Goal: Task Accomplishment & Management: Manage account settings

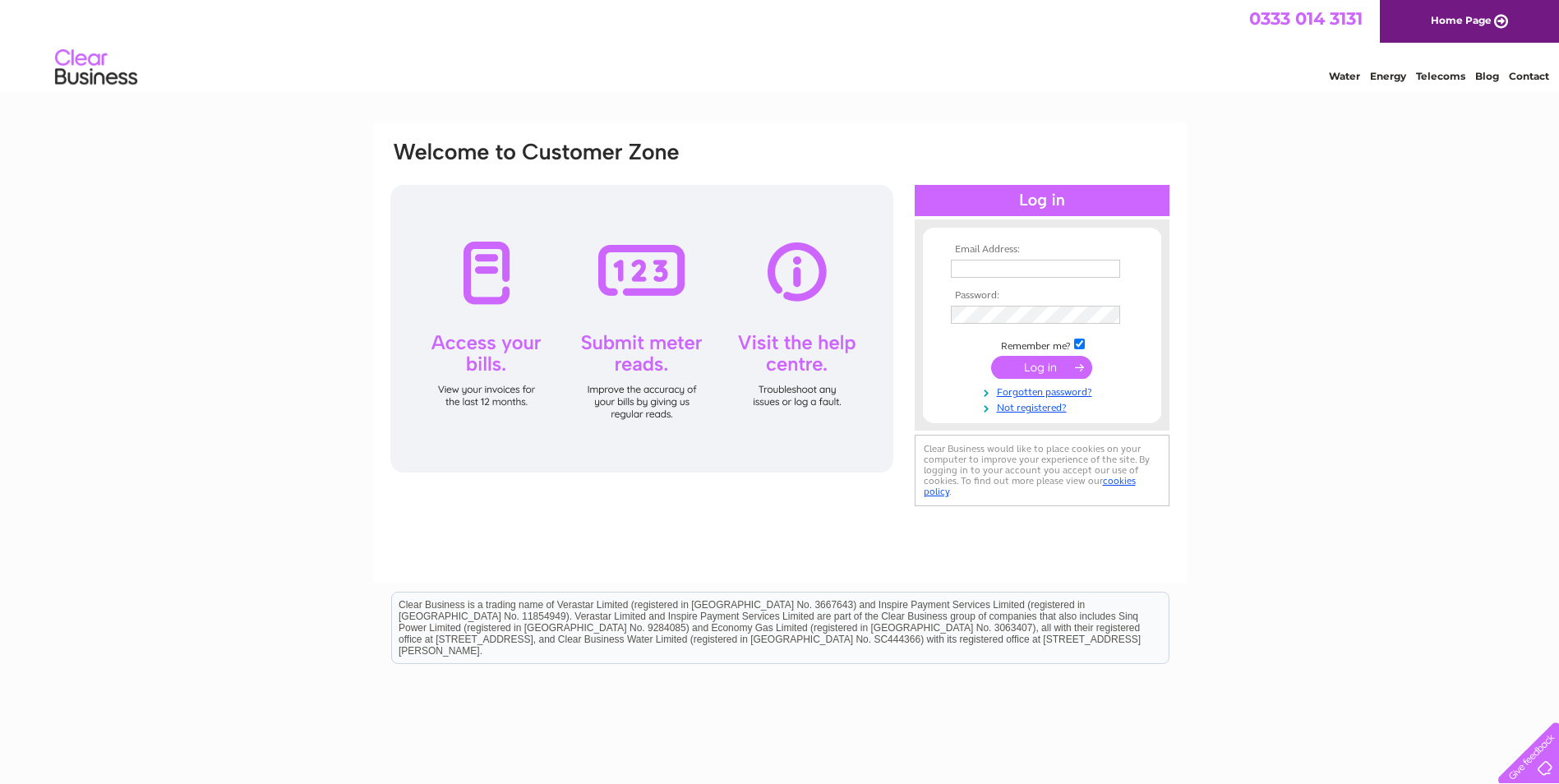
type input "sunnysideccp@sky.com"
click at [1029, 364] on input "submit" at bounding box center [1041, 366] width 101 height 23
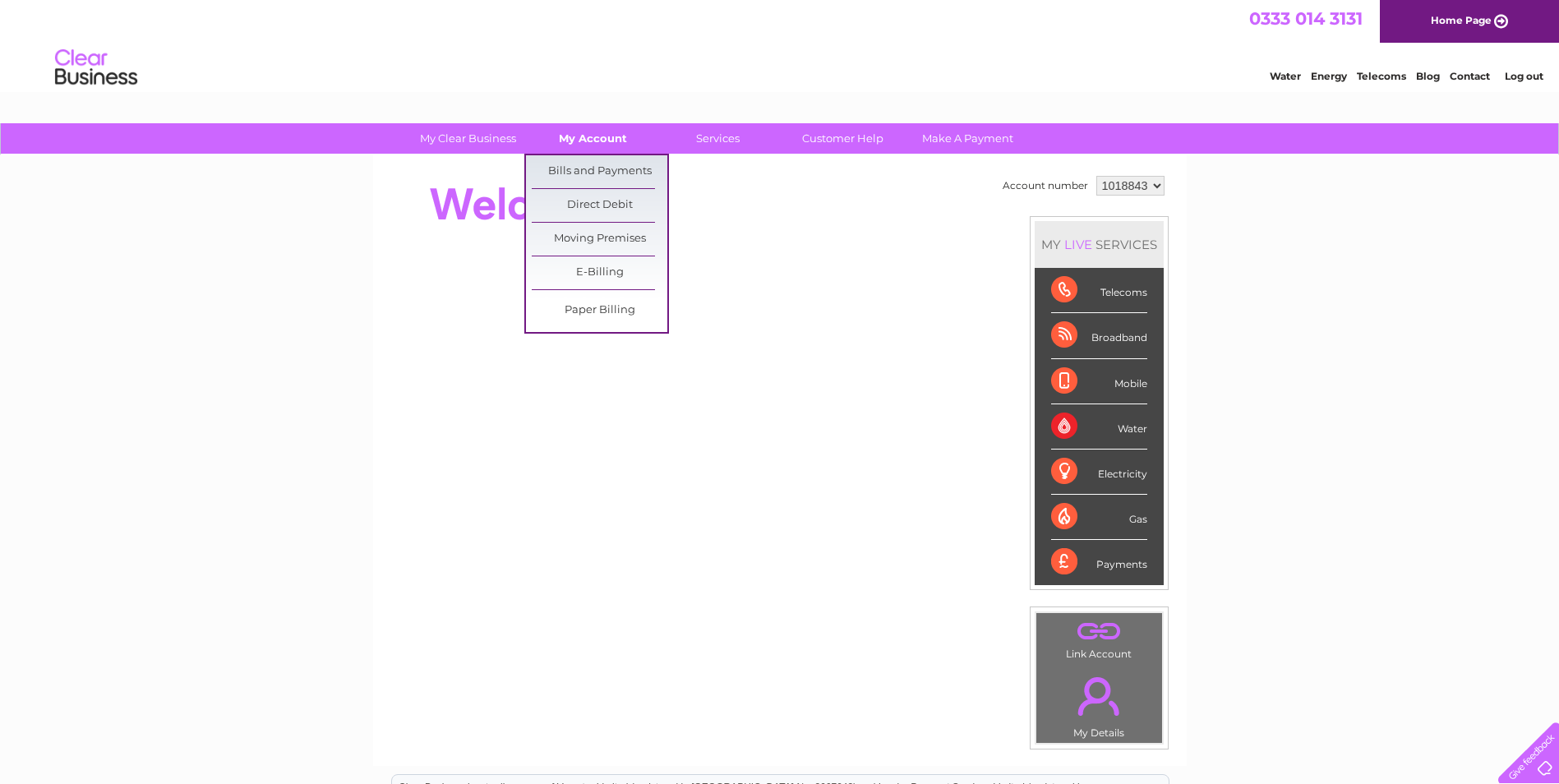
click at [615, 134] on link "My Account" at bounding box center [592, 139] width 135 height 31
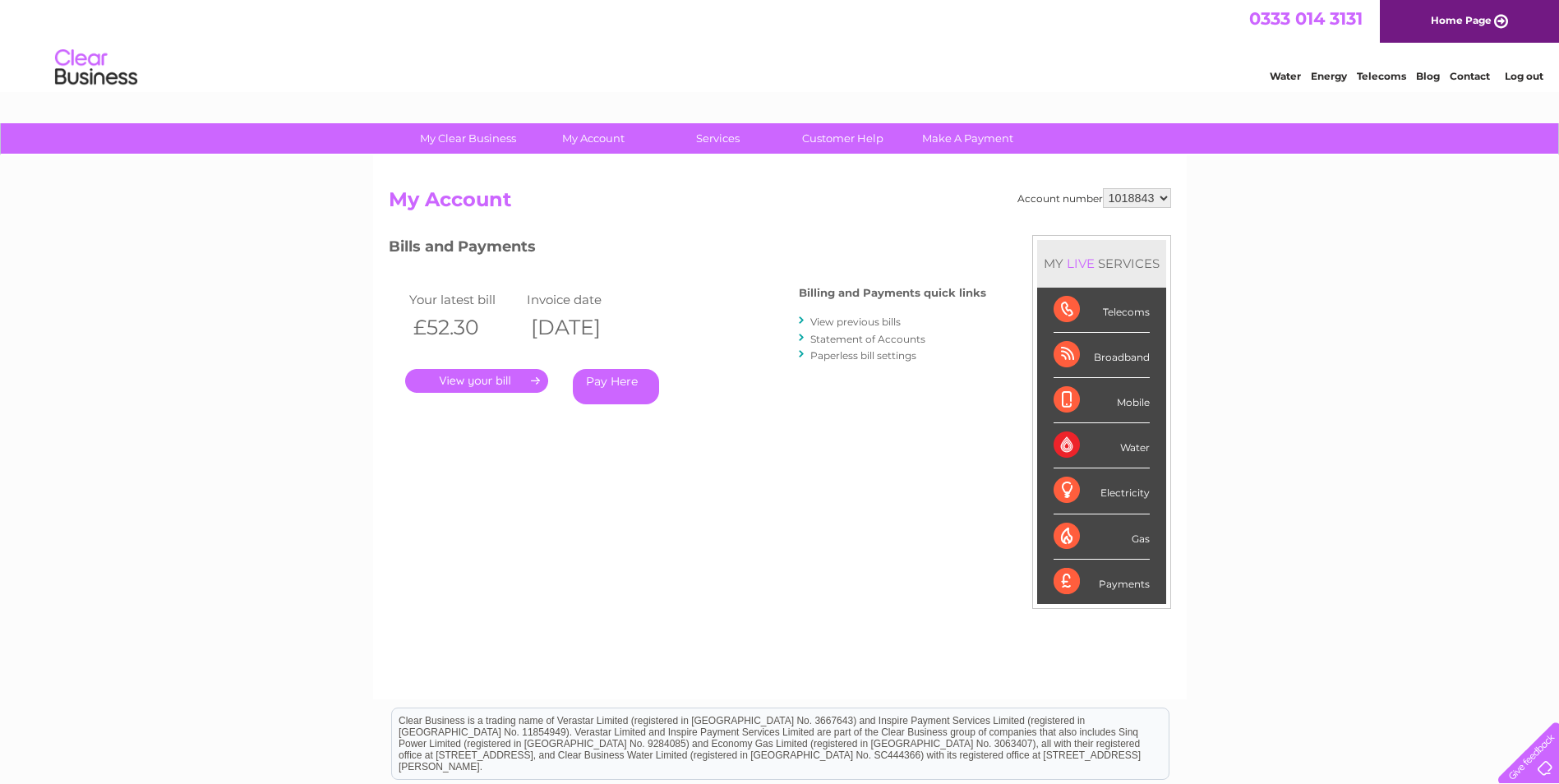
click at [535, 377] on link "." at bounding box center [476, 381] width 143 height 24
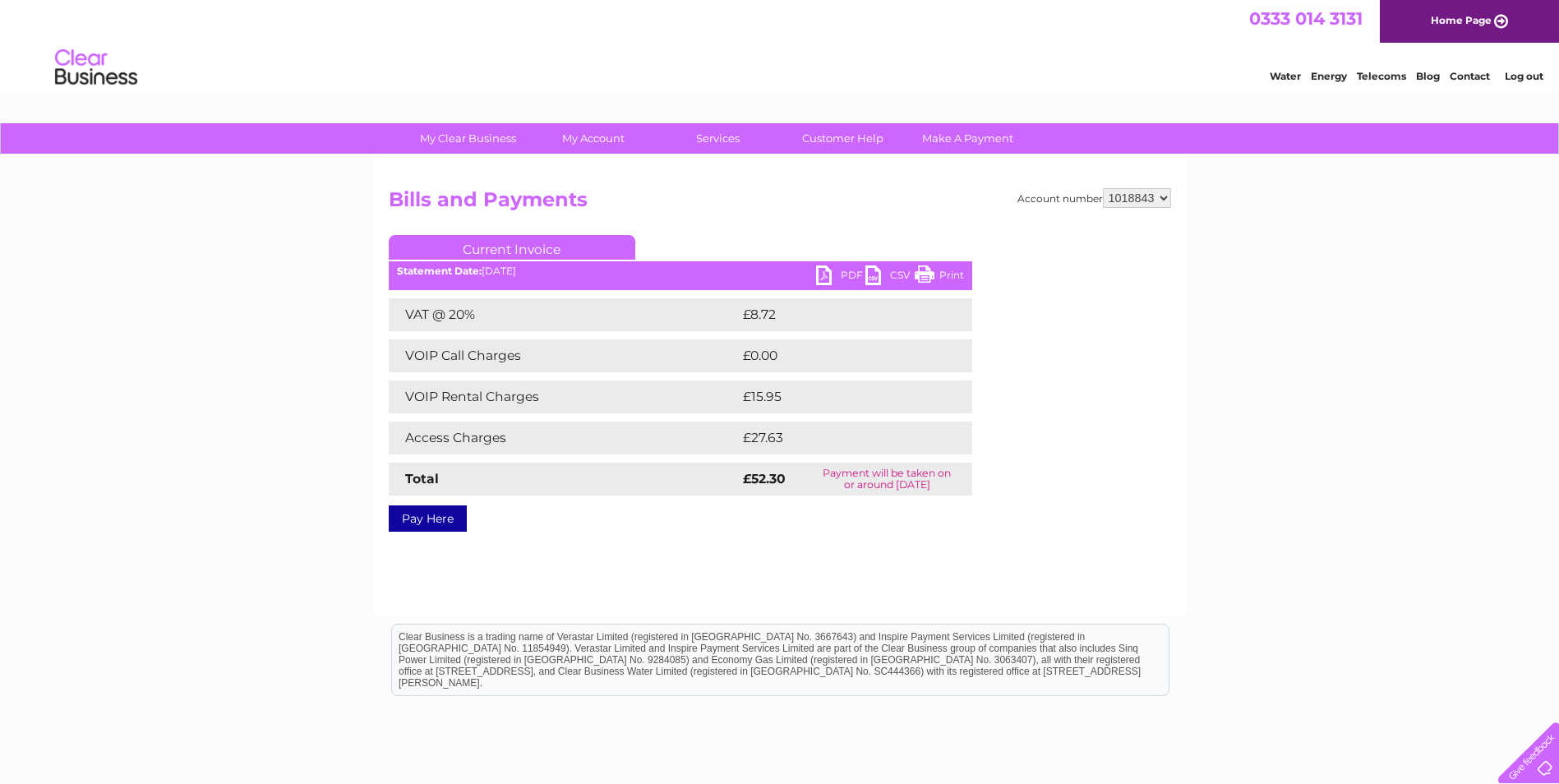
click at [761, 427] on td "£27.63" at bounding box center [839, 438] width 200 height 33
click at [777, 482] on strong "£52.30" at bounding box center [764, 479] width 43 height 15
click at [777, 477] on strong "£52.30" at bounding box center [764, 479] width 43 height 15
click at [853, 472] on td "Payment will be taken on or around 20 October 2025" at bounding box center [887, 479] width 170 height 33
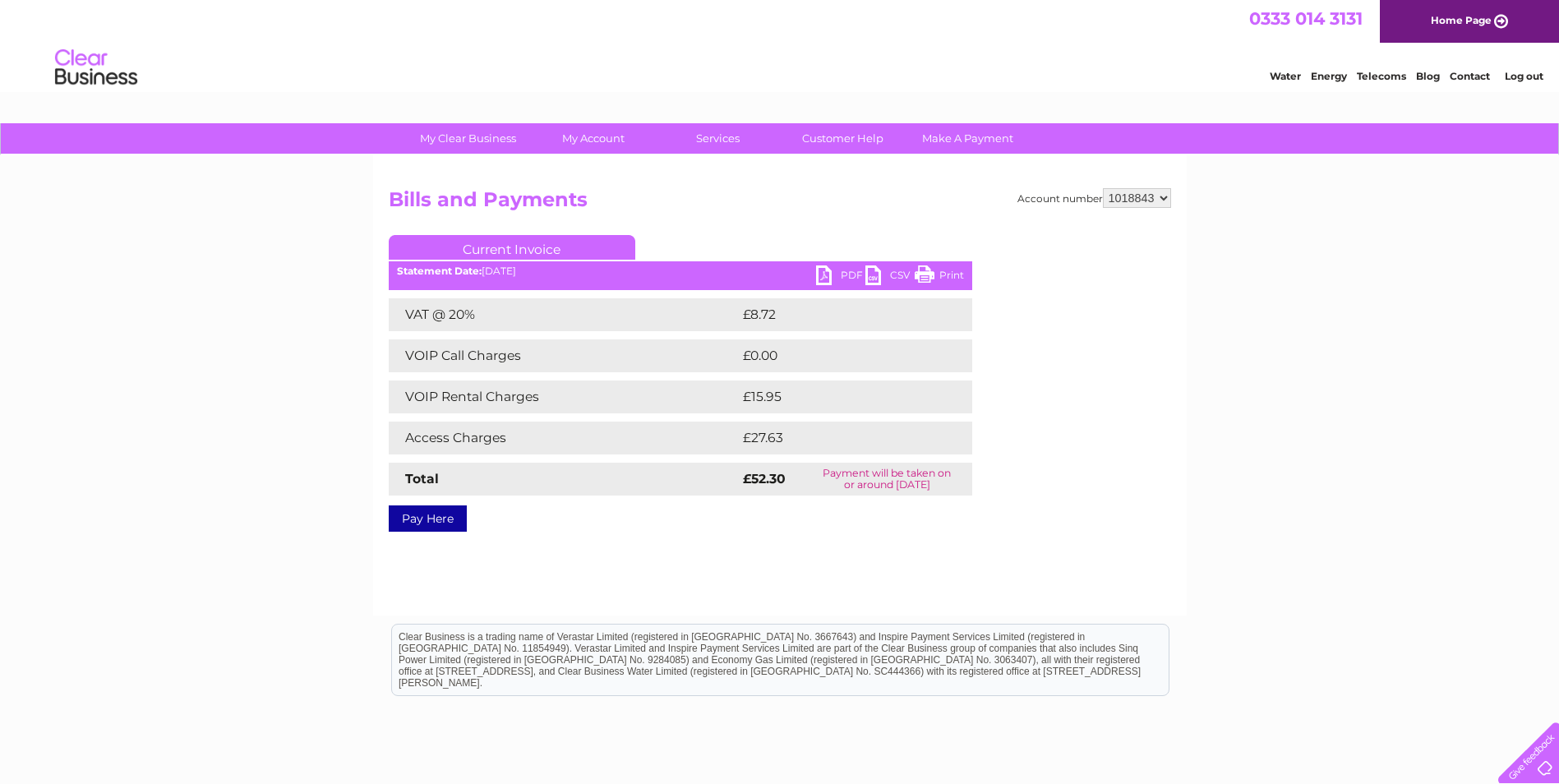
drag, startPoint x: 853, startPoint y: 472, endPoint x: 769, endPoint y: 432, distance: 93.0
click at [769, 432] on td "£27.63" at bounding box center [839, 438] width 200 height 33
click at [441, 518] on link "Pay Here" at bounding box center [428, 518] width 78 height 26
click at [1129, 531] on div "Account number 1018843 Bills and Payments Current Invoice PDF CSV Print VAT @ 2…" at bounding box center [780, 385] width 814 height 460
click at [939, 271] on link "Print" at bounding box center [939, 277] width 49 height 24
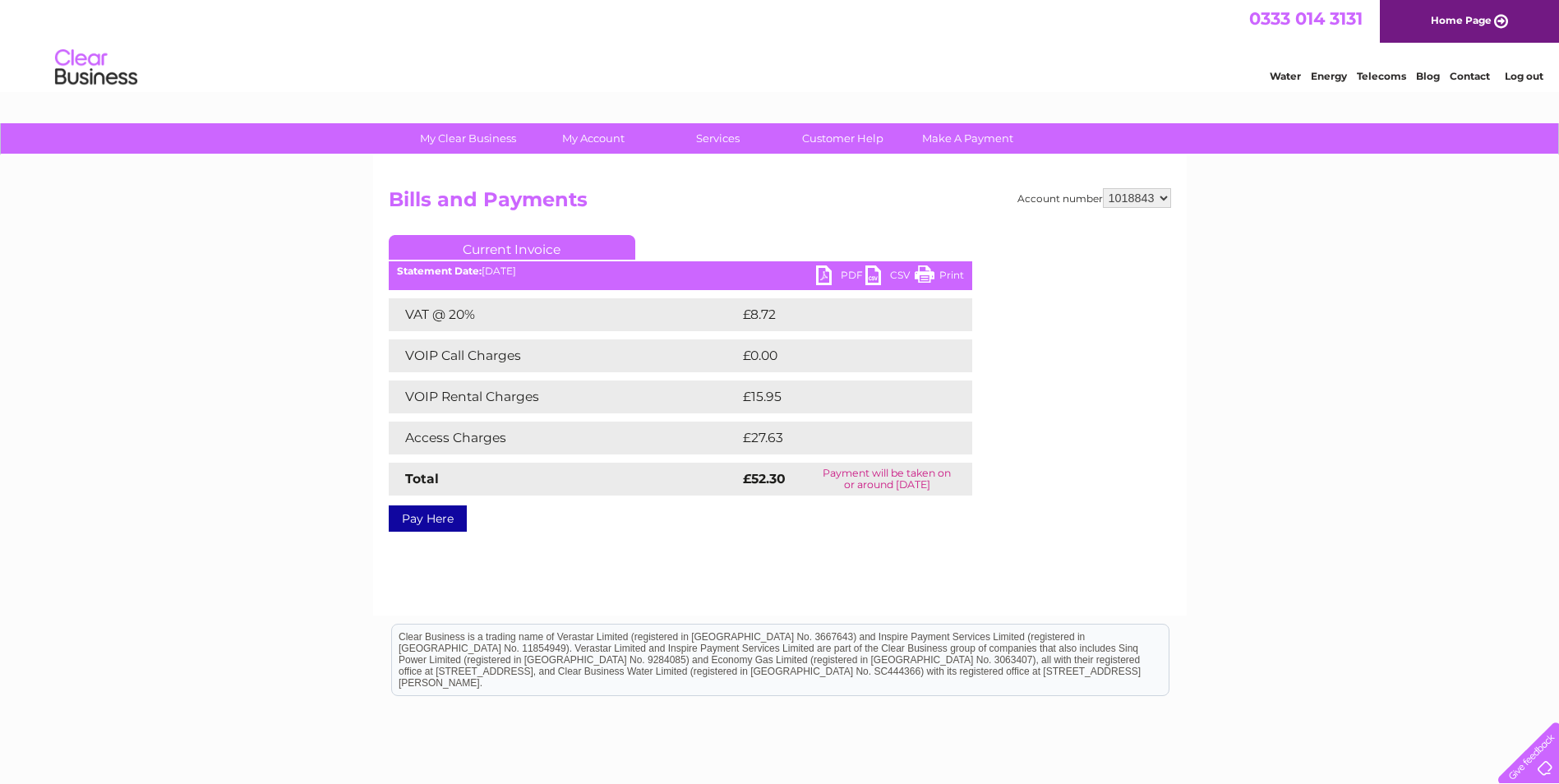
click at [446, 521] on link "Pay Here" at bounding box center [428, 518] width 78 height 26
click at [921, 270] on link "Print" at bounding box center [939, 277] width 49 height 24
click at [1400, 449] on div "My Clear Business Login Details My Details My Preferences Link Account My Accou…" at bounding box center [779, 509] width 1559 height 773
click at [1166, 195] on select "1018843" at bounding box center [1137, 197] width 68 height 20
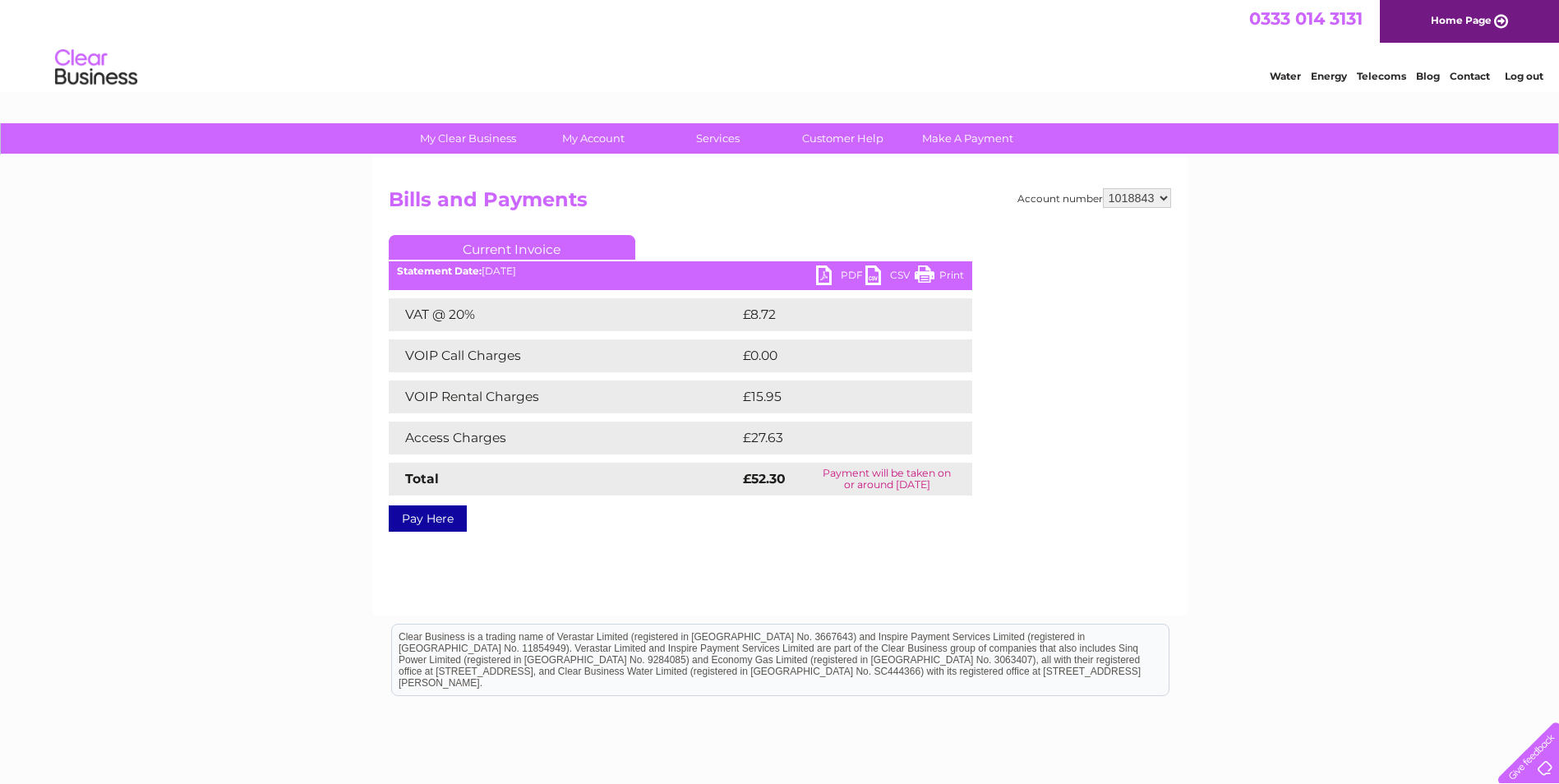
click at [952, 271] on link "Print" at bounding box center [939, 277] width 49 height 24
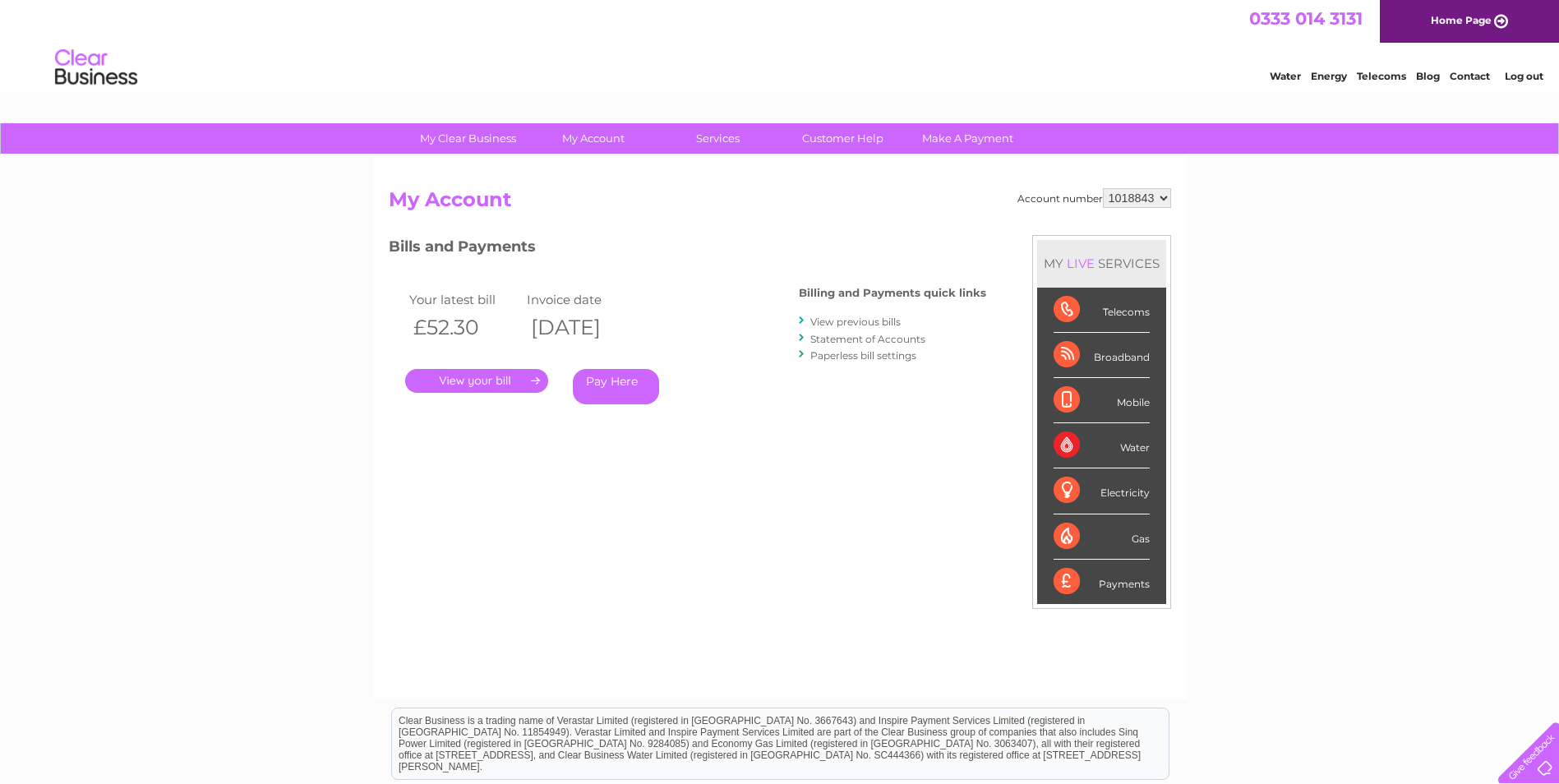
click at [526, 378] on link "." at bounding box center [476, 381] width 143 height 24
drag, startPoint x: 1059, startPoint y: 310, endPoint x: 1073, endPoint y: 303, distance: 15.7
click at [1061, 309] on div "Telecoms" at bounding box center [1101, 310] width 96 height 45
click at [1123, 314] on div "Telecoms" at bounding box center [1101, 310] width 96 height 45
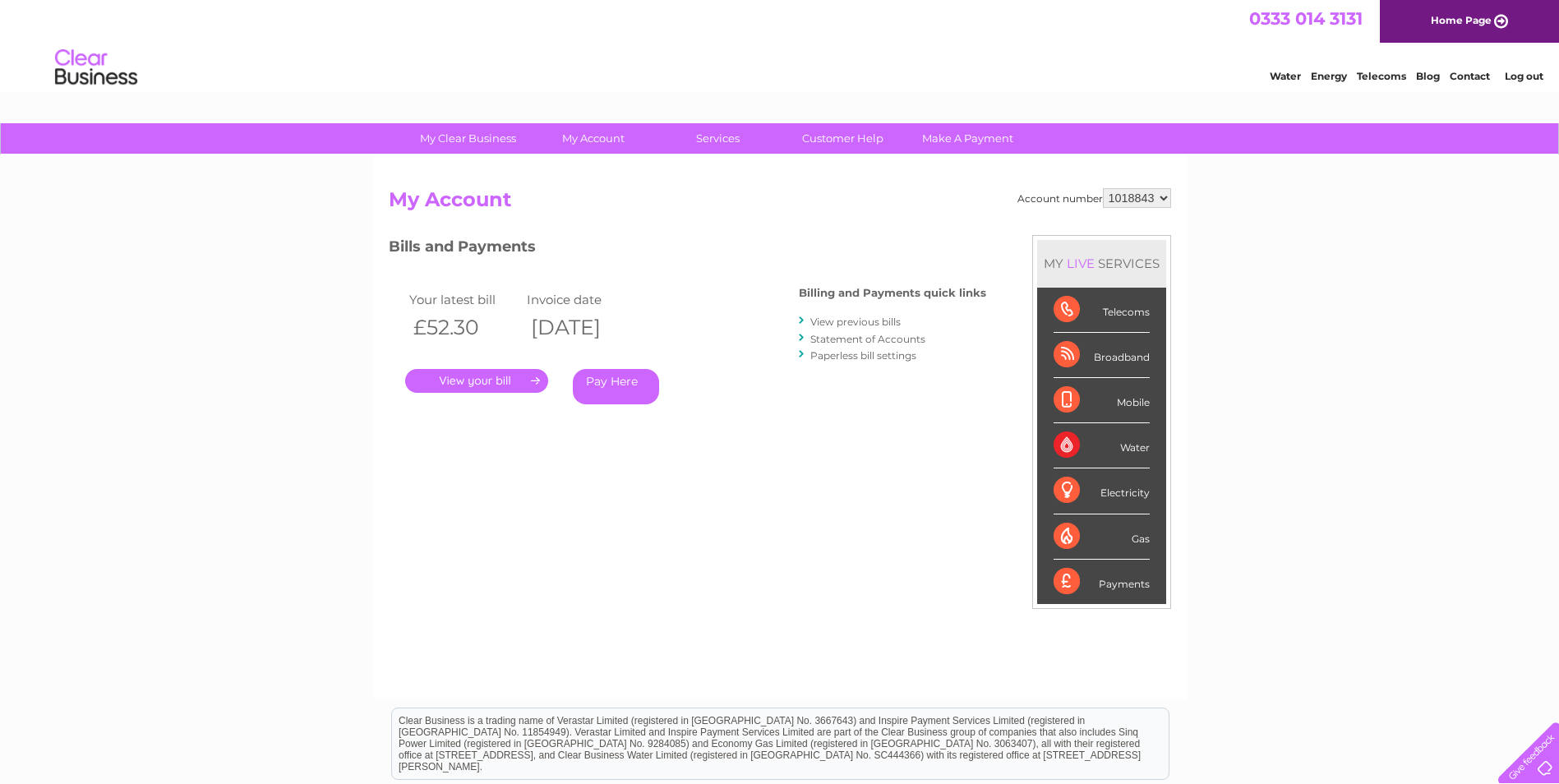
click at [887, 322] on link "View previous bills" at bounding box center [856, 321] width 90 height 12
click at [543, 376] on link "." at bounding box center [476, 381] width 143 height 24
